Goal: Information Seeking & Learning: Learn about a topic

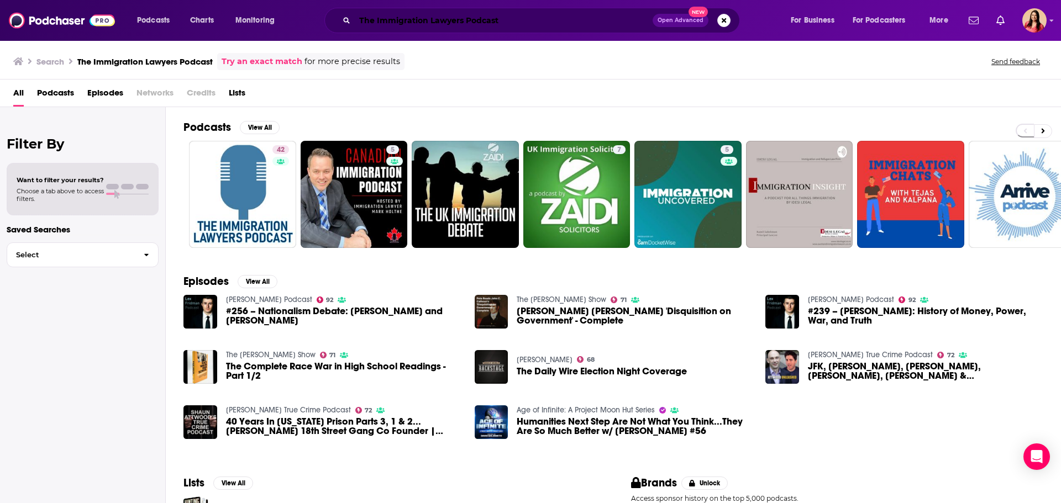
click at [461, 14] on input "The Immigration Lawyers Podcast" at bounding box center [504, 21] width 298 height 18
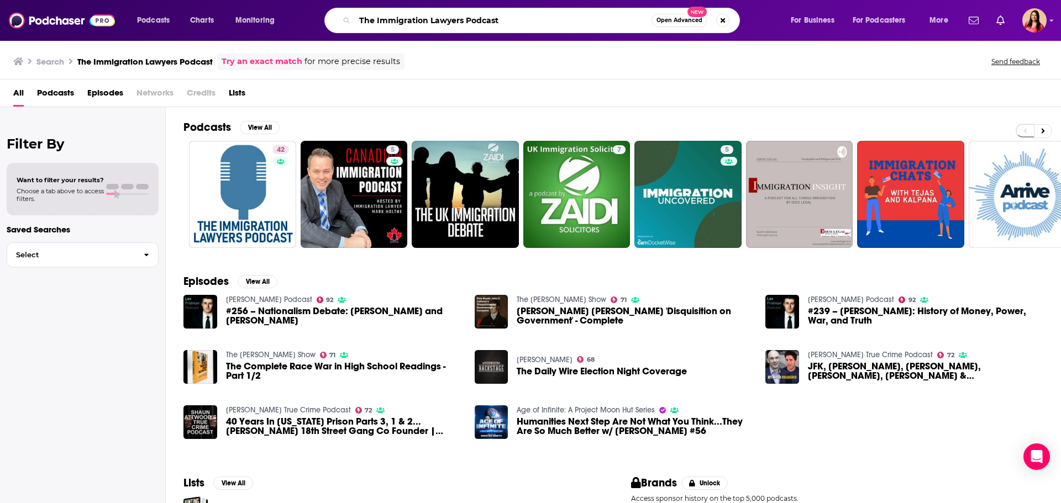
click at [461, 14] on input "The Immigration Lawyers Podcast" at bounding box center [503, 21] width 297 height 18
paste input "More Perfec"
type input "More Perfect"
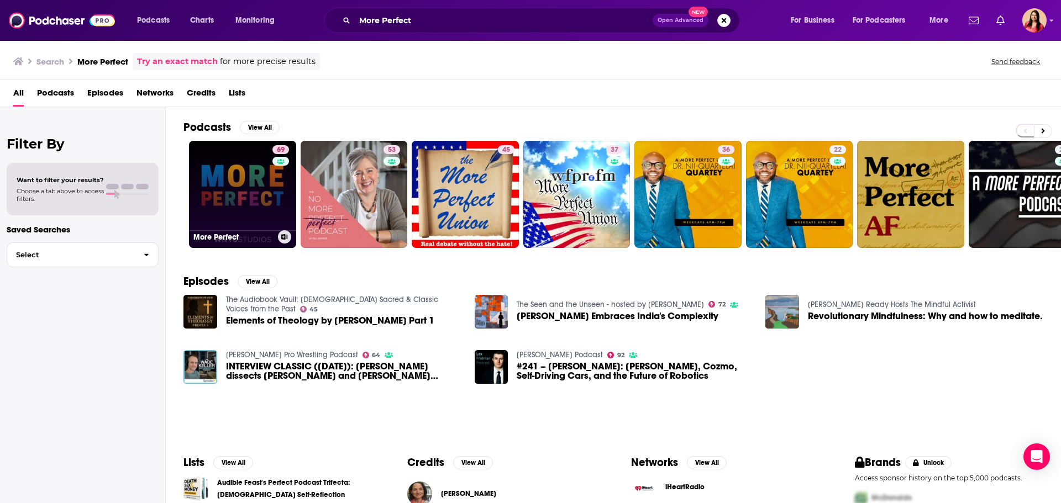
click at [249, 203] on link "69 More Perfect" at bounding box center [242, 194] width 107 height 107
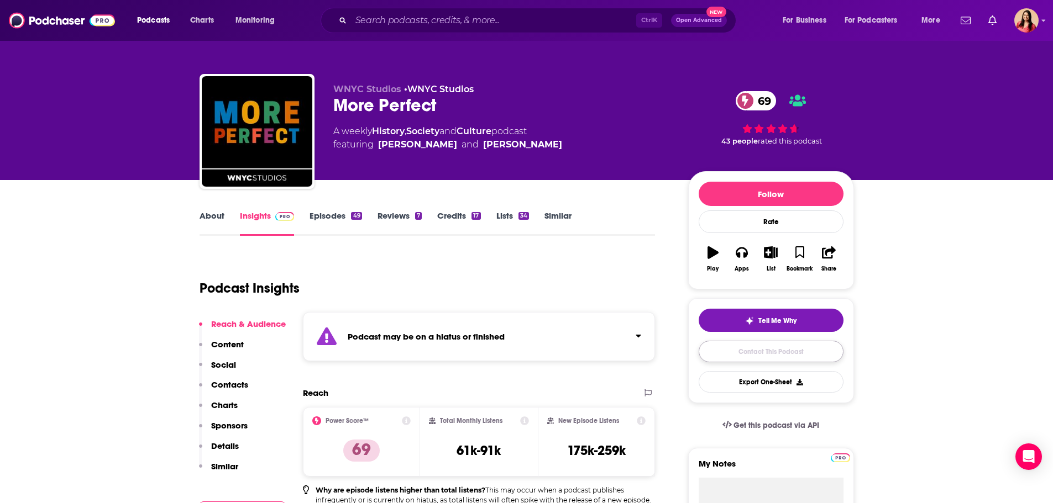
click at [759, 353] on link "Contact This Podcast" at bounding box center [771, 352] width 145 height 22
click at [448, 20] on input "Search podcasts, credits, & more..." at bounding box center [493, 21] width 285 height 18
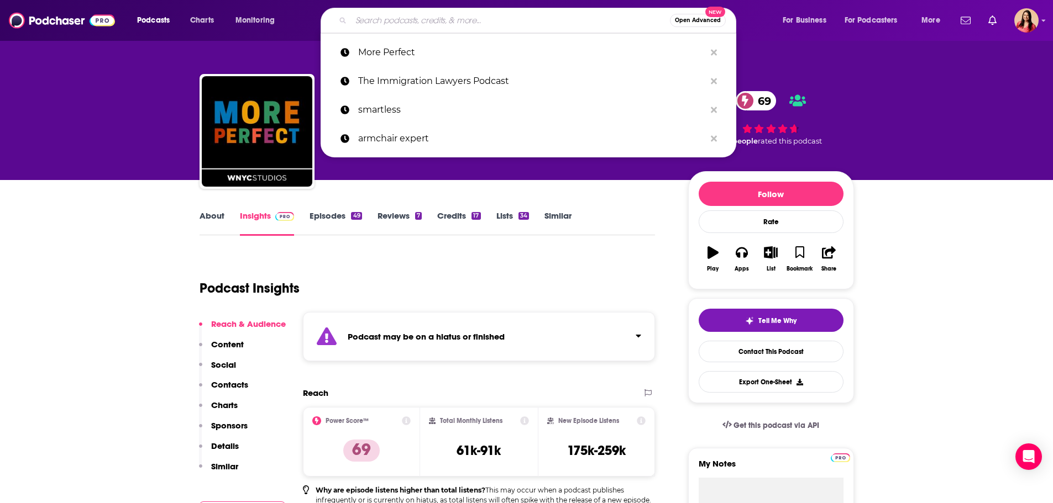
paste input "Law360 Podcasts"
type input "Law360 Podcasts"
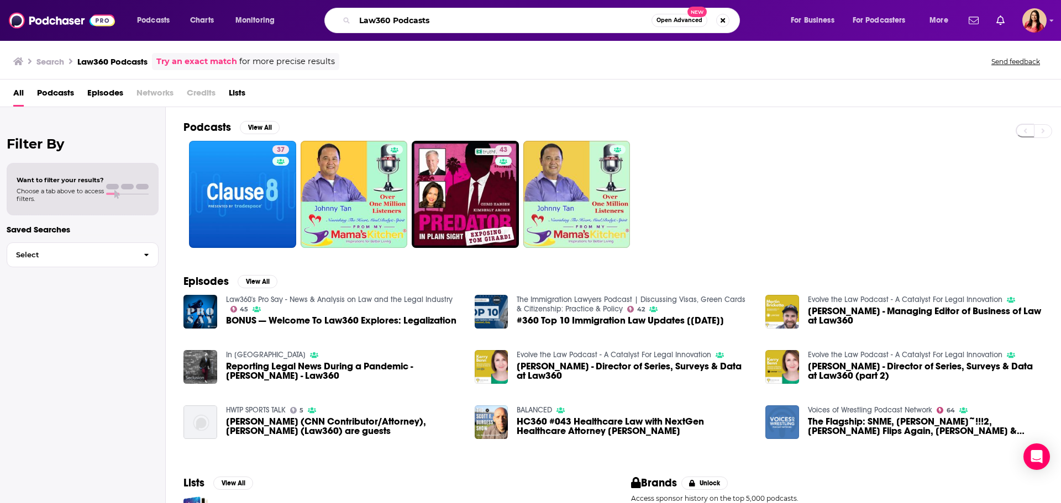
drag, startPoint x: 449, startPoint y: 17, endPoint x: 299, endPoint y: 19, distance: 149.8
click at [299, 19] on div "Podcasts Charts Monitoring Law360 Podcasts Open Advanced New For Business For P…" at bounding box center [544, 20] width 830 height 25
paste input "Pro Say"
type input "Pro Say"
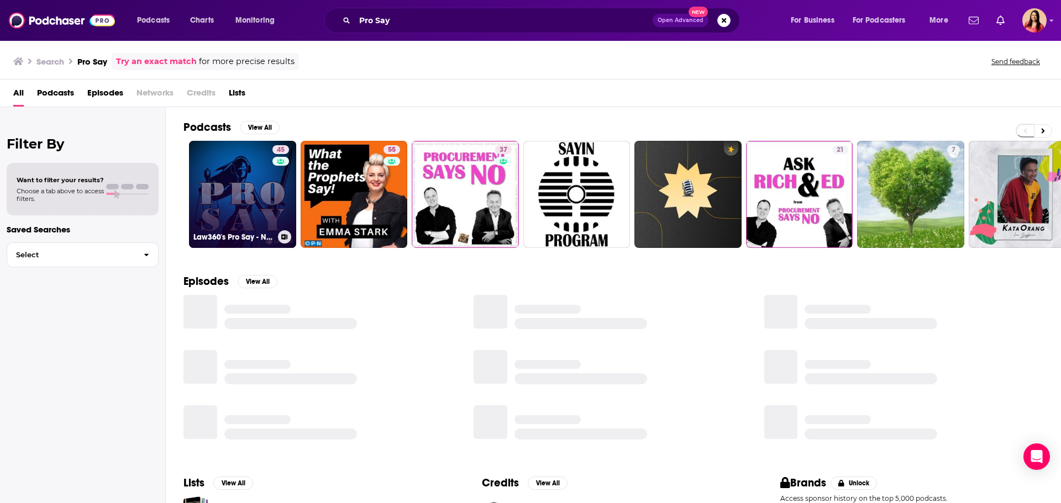
click at [247, 203] on link "45 Law360's Pro Say - News & Analysis on Law and the Legal Industry" at bounding box center [242, 194] width 107 height 107
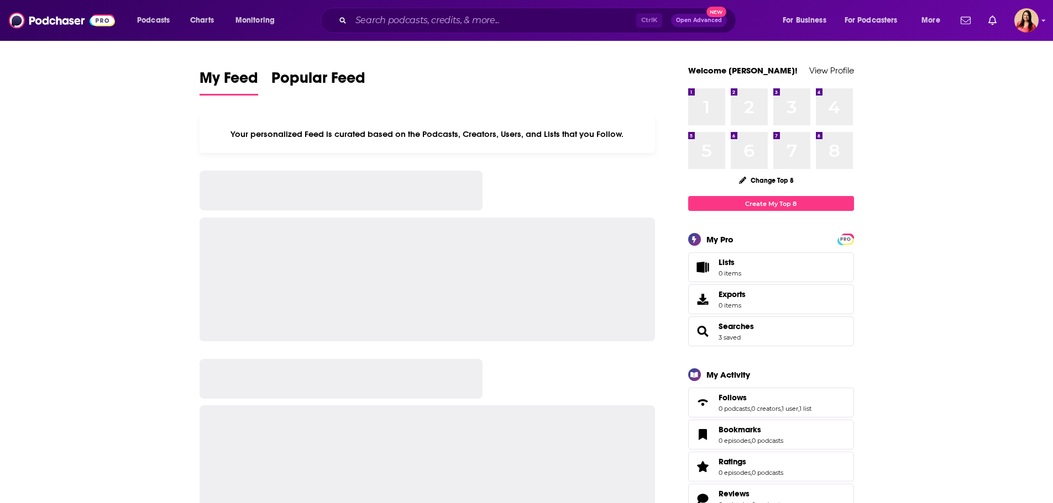
click at [400, 27] on input "Search podcasts, credits, & more..." at bounding box center [493, 21] width 285 height 18
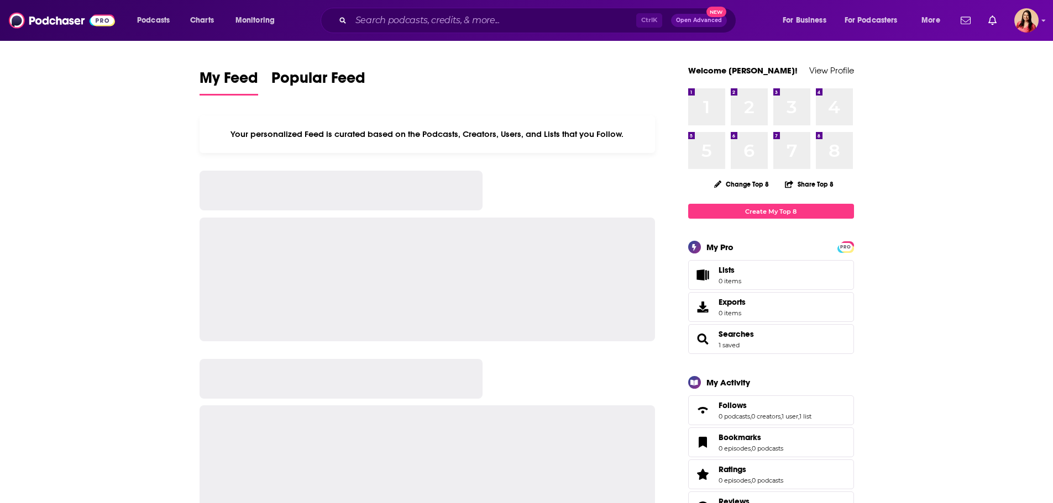
click at [395, 18] on input "Search podcasts, credits, & more..." at bounding box center [493, 21] width 285 height 18
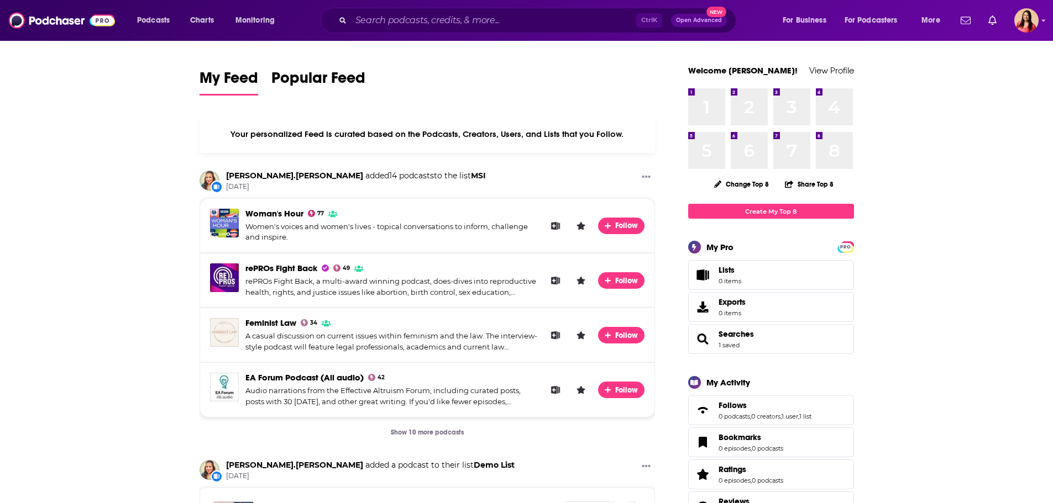
click at [398, 22] on input "Search podcasts, credits, & more..." at bounding box center [493, 21] width 285 height 18
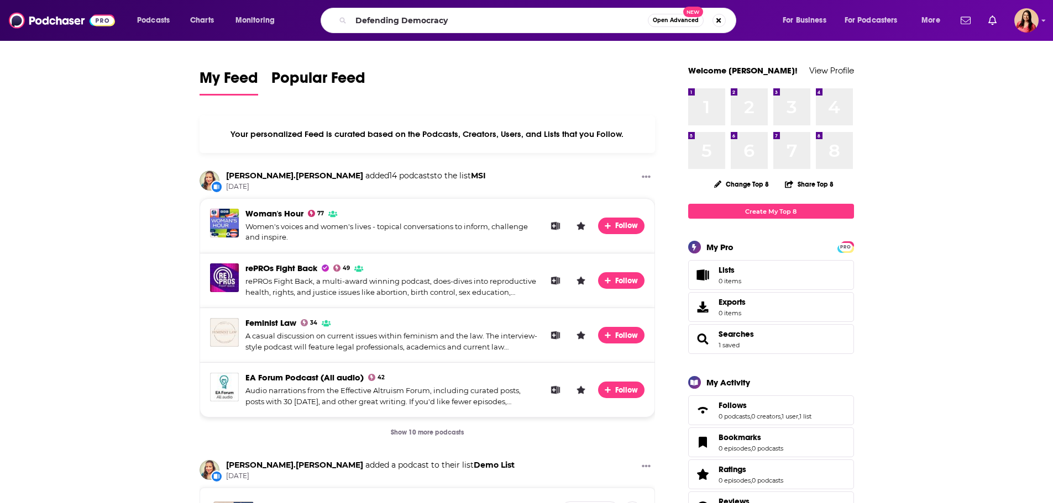
type input "Defending Democracy"
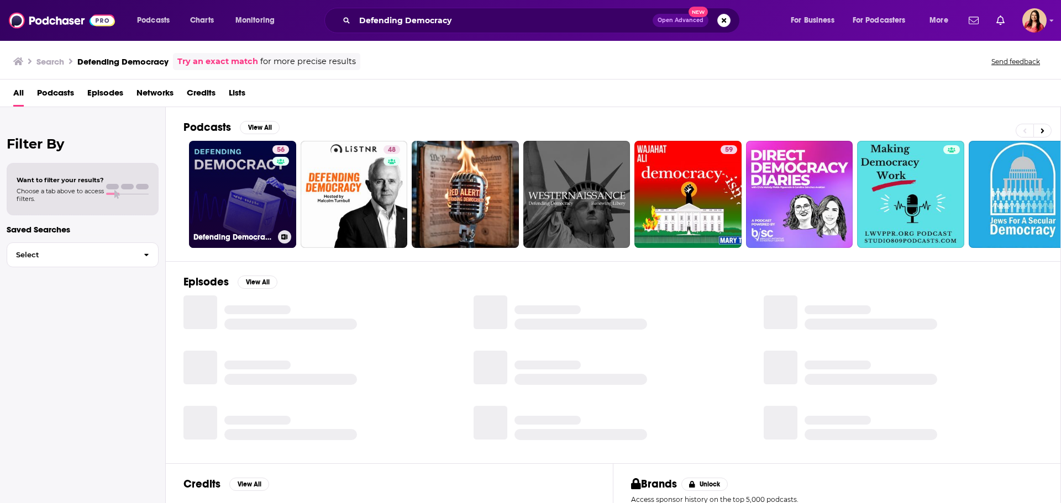
click at [271, 182] on link "56 Defending Democracy with Marc Elias" at bounding box center [242, 194] width 107 height 107
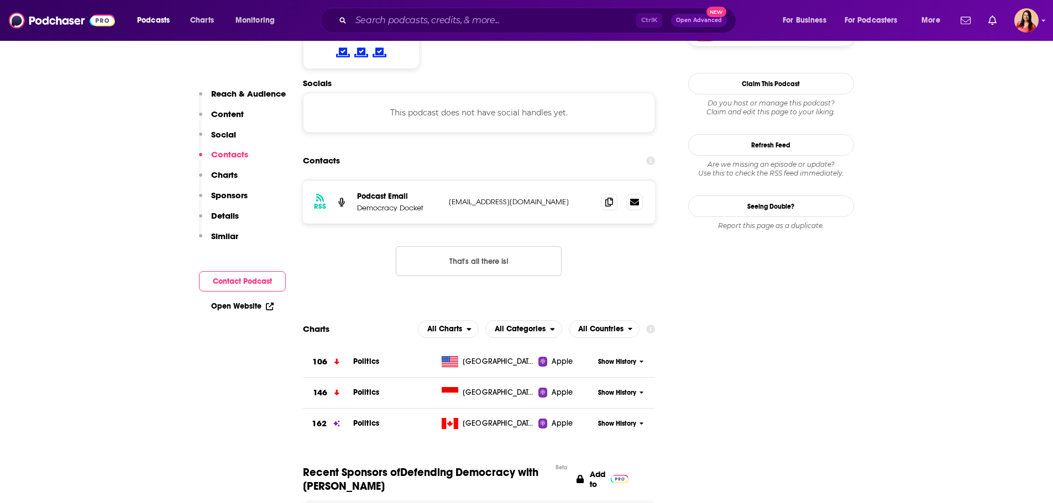
scroll to position [774, 0]
